Goal: Check status: Check status

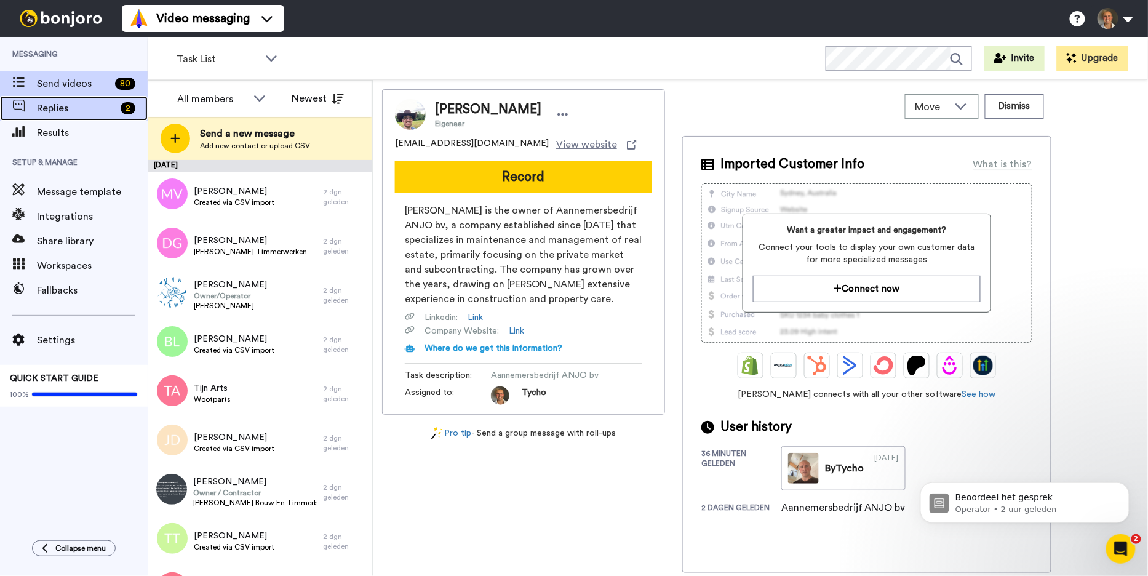
click at [81, 103] on span "Replies" at bounding box center [76, 108] width 79 height 15
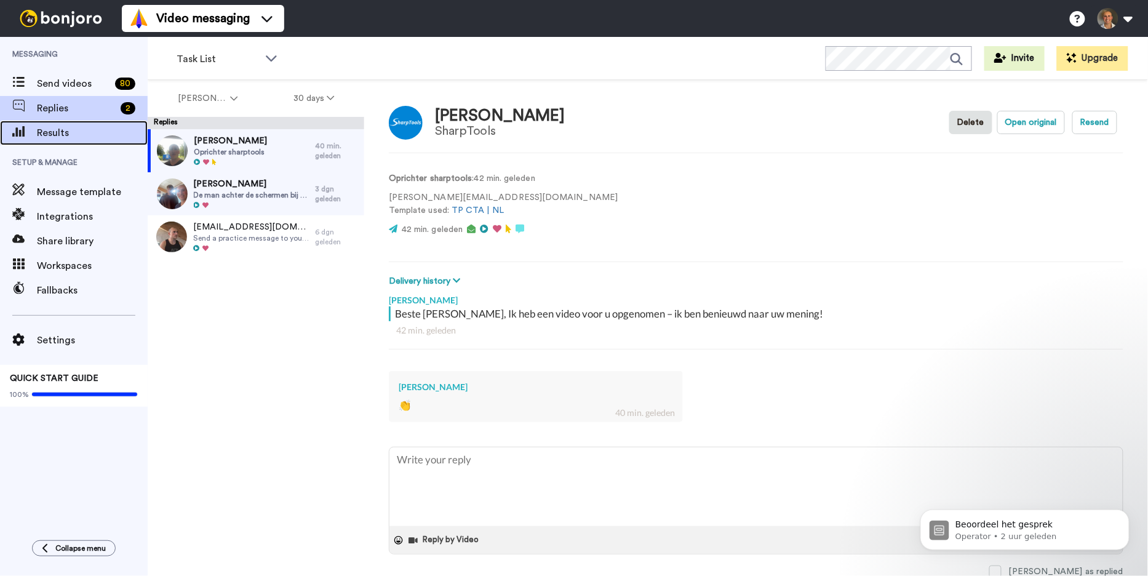
click at [95, 127] on span "Results" at bounding box center [92, 132] width 111 height 15
